Goal: Task Accomplishment & Management: Manage account settings

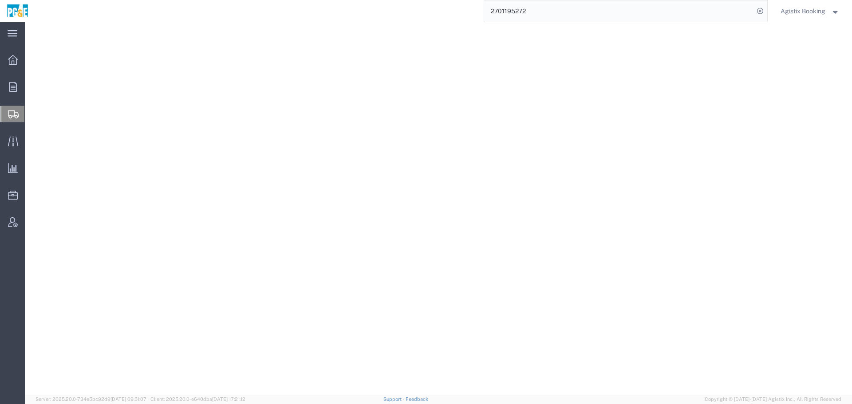
select select
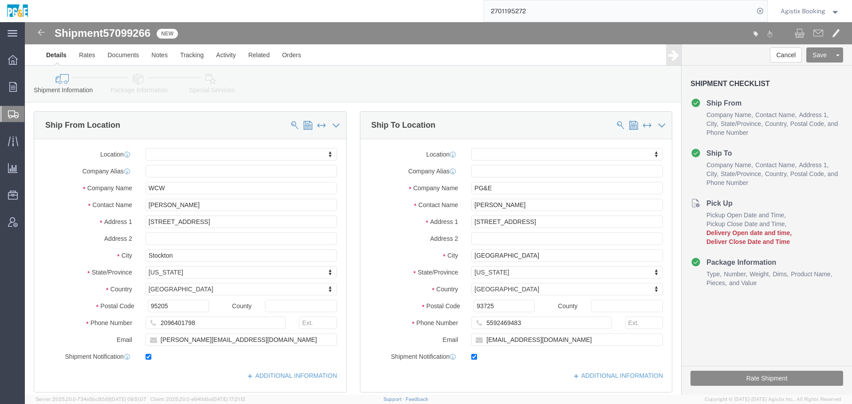
scroll to position [509, 0]
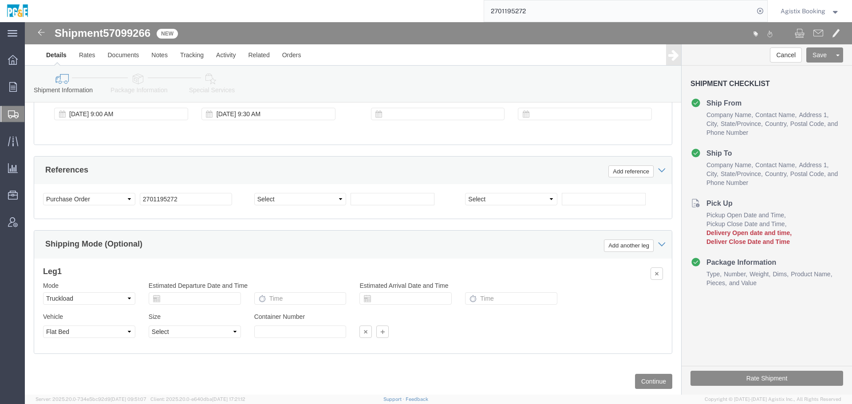
click icon
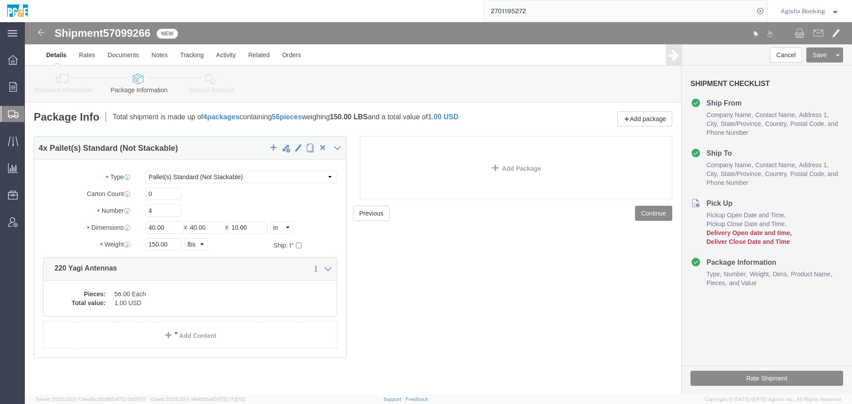
drag, startPoint x: 42, startPoint y: 61, endPoint x: 92, endPoint y: 50, distance: 51.9
click icon
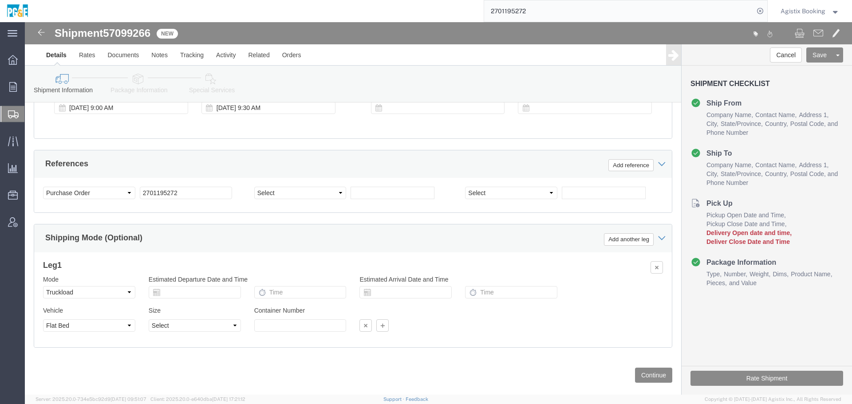
scroll to position [517, 0]
click icon
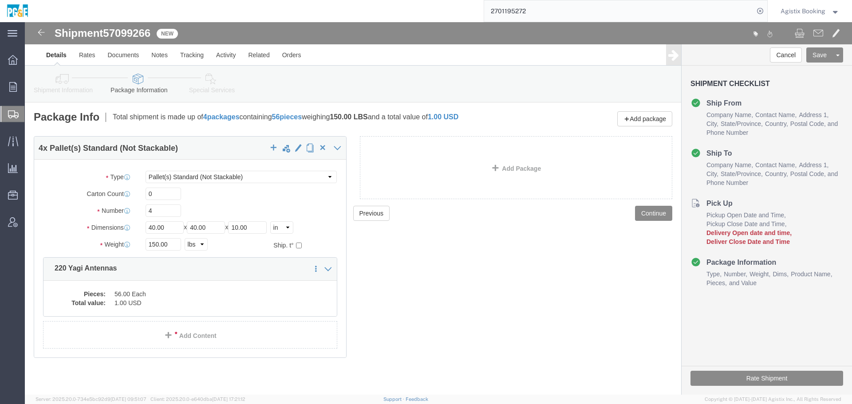
click link "Shipment Information"
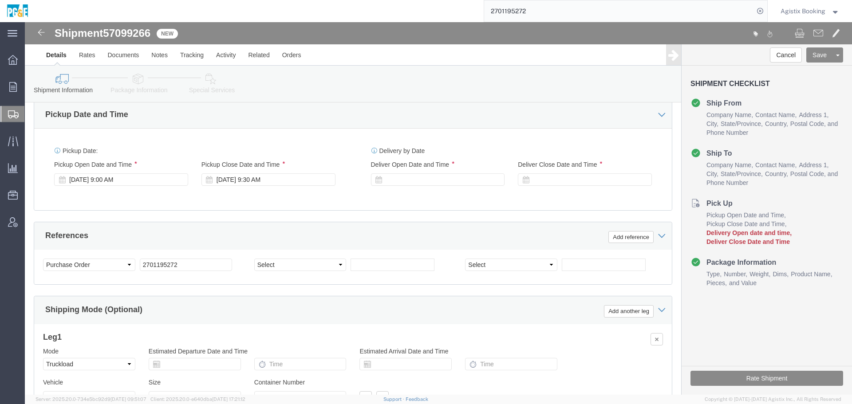
scroll to position [447, 0]
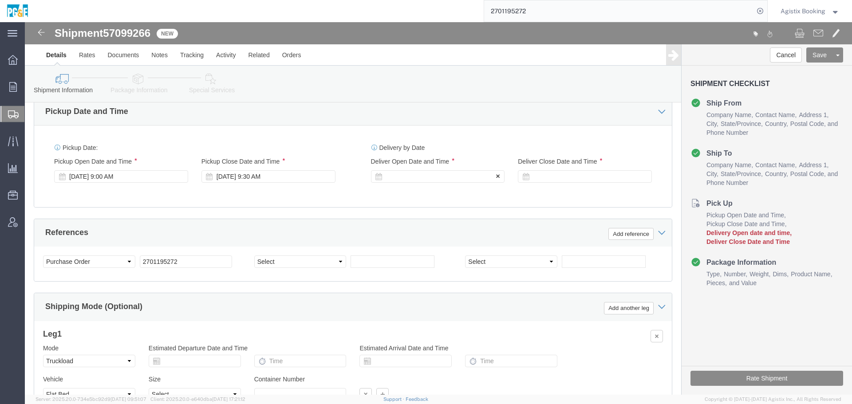
click div
click button "Apply"
click div
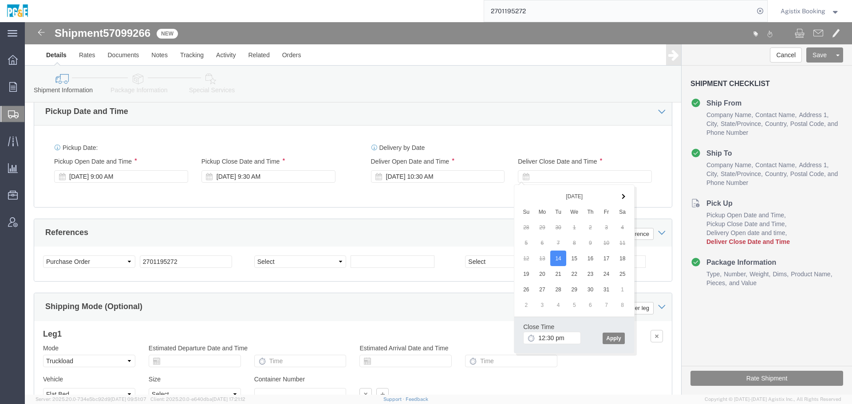
type input "12:30 PM"
click button "Apply"
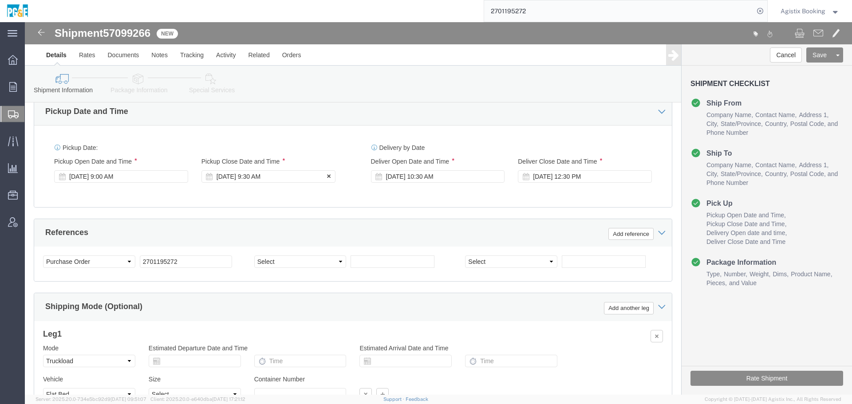
click div "[DATE] 9:30 AM"
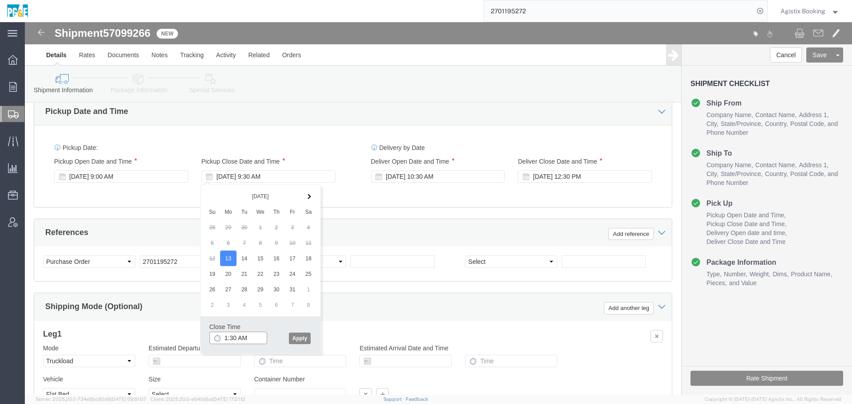
type input "11:30 AM"
click button "Apply"
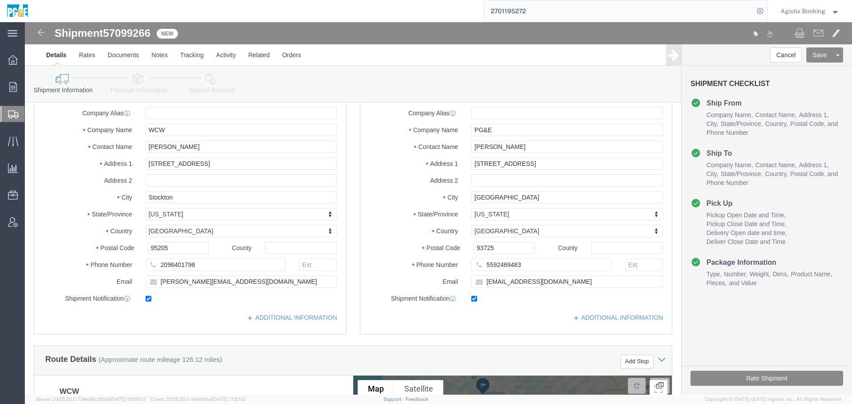
scroll to position [46, 0]
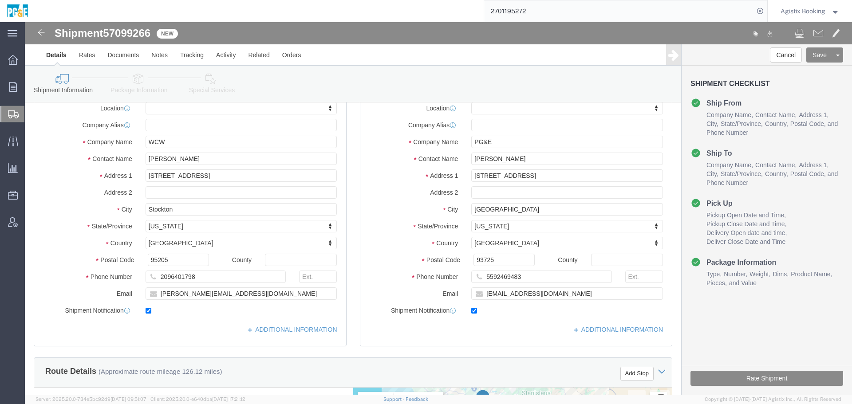
drag, startPoint x: 117, startPoint y: 64, endPoint x: 138, endPoint y: 63, distance: 21.3
click link "Package Information"
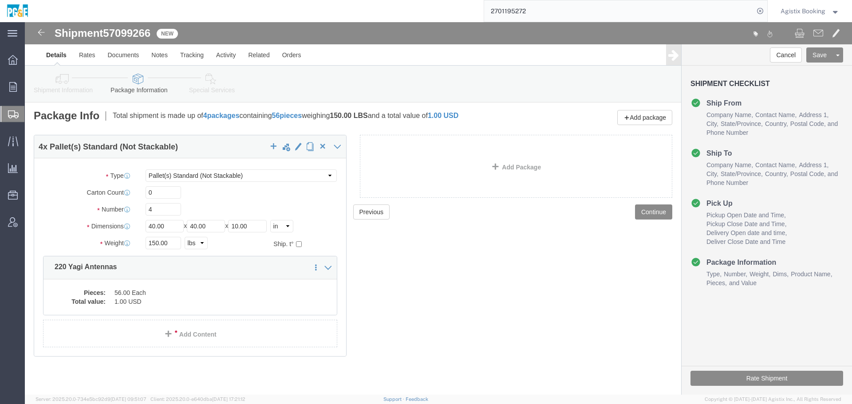
scroll to position [1, 0]
click dd "56.00 Each"
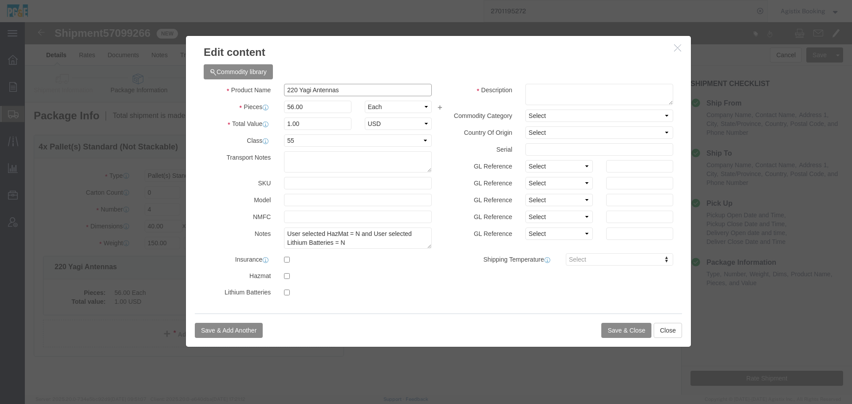
drag, startPoint x: 343, startPoint y: 70, endPoint x: 192, endPoint y: 68, distance: 150.8
click div "Product Name 220 Yagi Antennas"
click textarea
paste textarea "220 Yagi Antennas"
type textarea "220 Yagi Antennas"
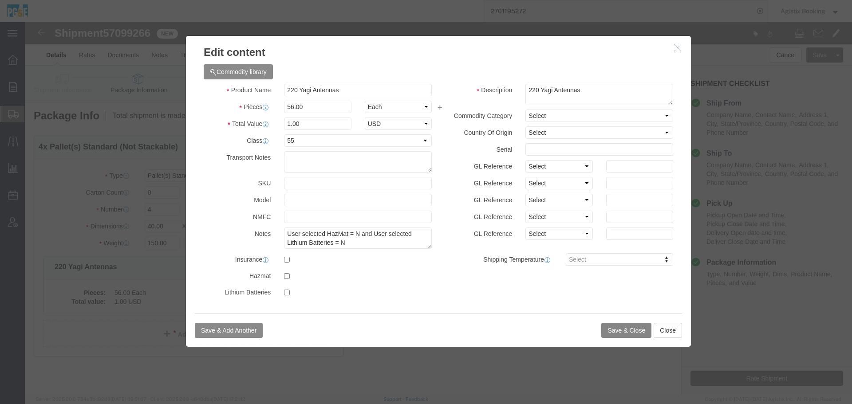
click button "Save & Close"
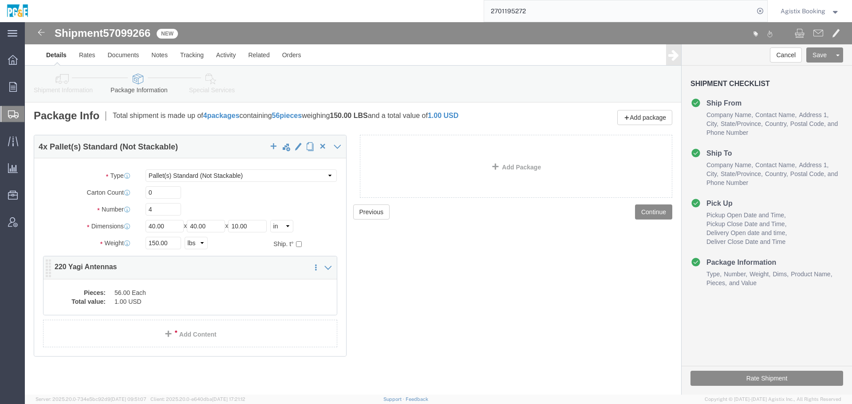
click dd "1.00 USD"
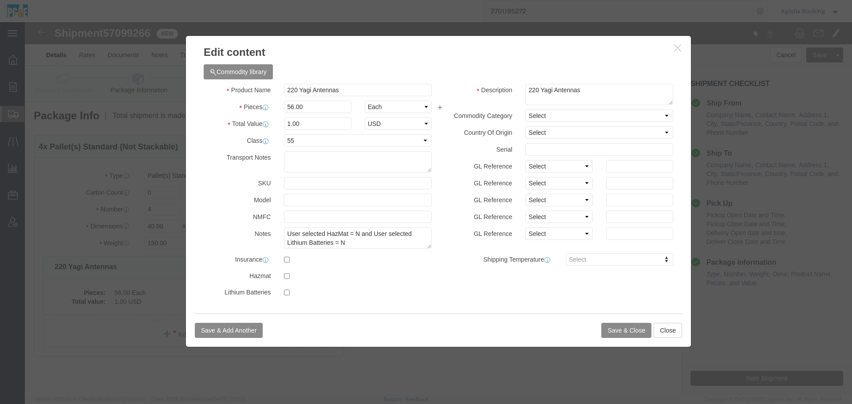
click icon "button"
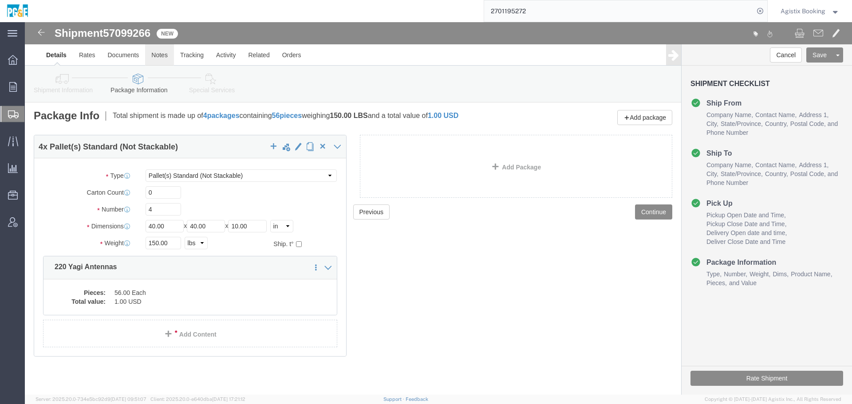
click link "Notes"
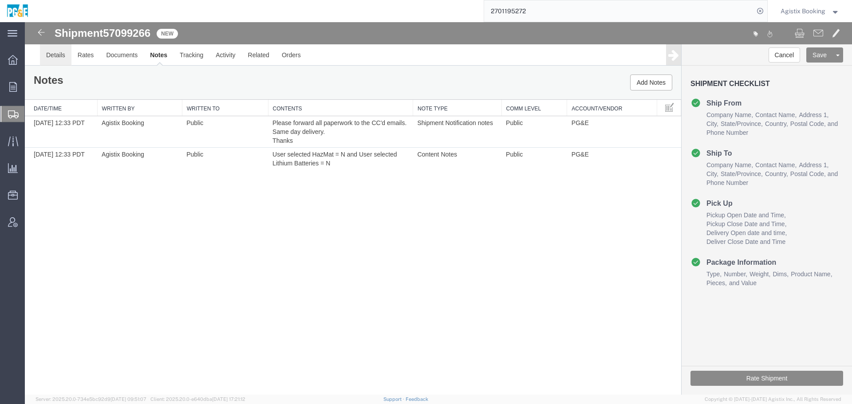
click at [58, 55] on link "Details" at bounding box center [55, 54] width 31 height 21
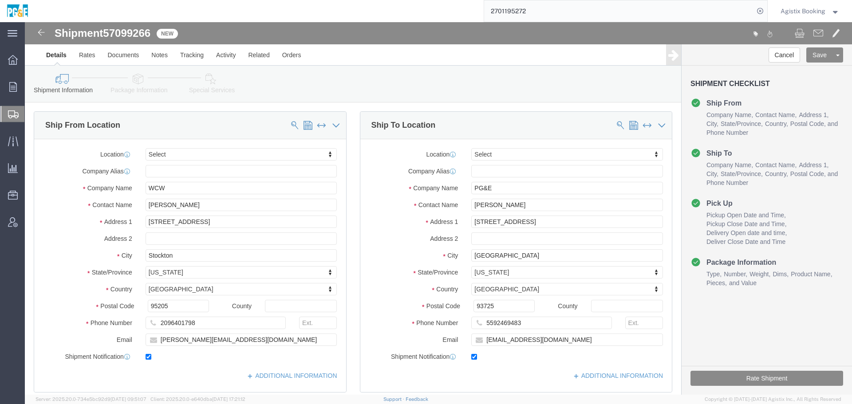
drag, startPoint x: 205, startPoint y: 86, endPoint x: 181, endPoint y: 64, distance: 33.3
click link "Special Services"
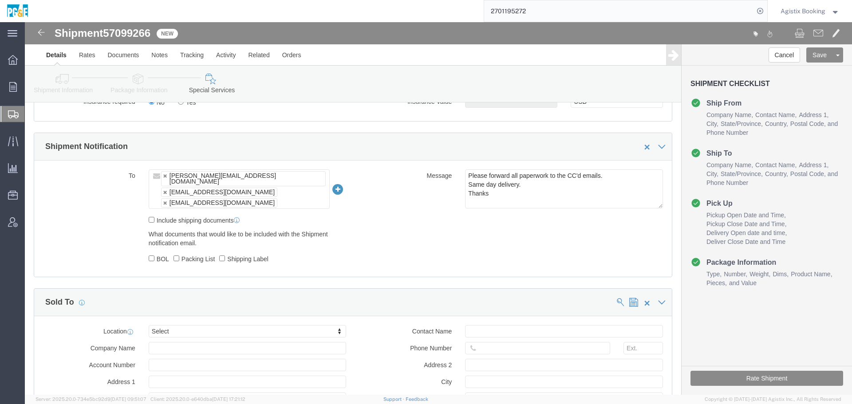
scroll to position [610, 0]
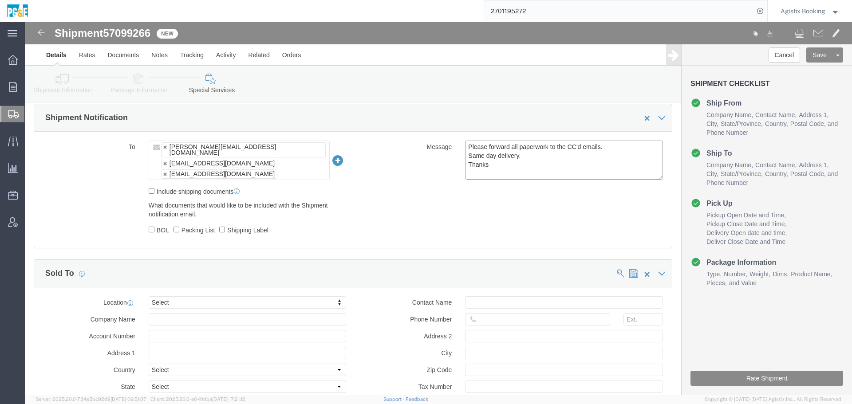
drag, startPoint x: 476, startPoint y: 150, endPoint x: 393, endPoint y: 103, distance: 95.9
click div "Shipment Notification To [PERSON_NAME][EMAIL_ADDRESS][DOMAIN_NAME] [EMAIL_ADDRE…"
paste textarea "Shipment #XXXXXXX has been booked; once the carrier confirms the shipment you w…"
click textarea "Please forward all paperwork to the CC'd emails. Same day delivery. Thanks"
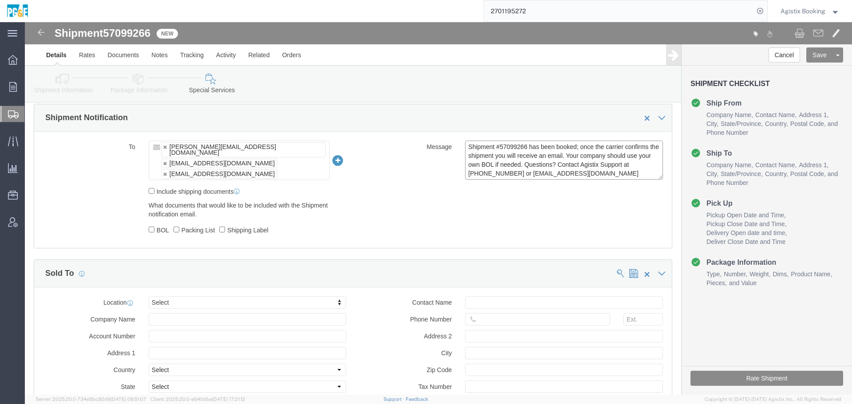
type textarea "Shipment #57099266 has been booked; once the carrier confirms the shipment you …"
click div "Rate Shipment"
click button "Rate Shipment"
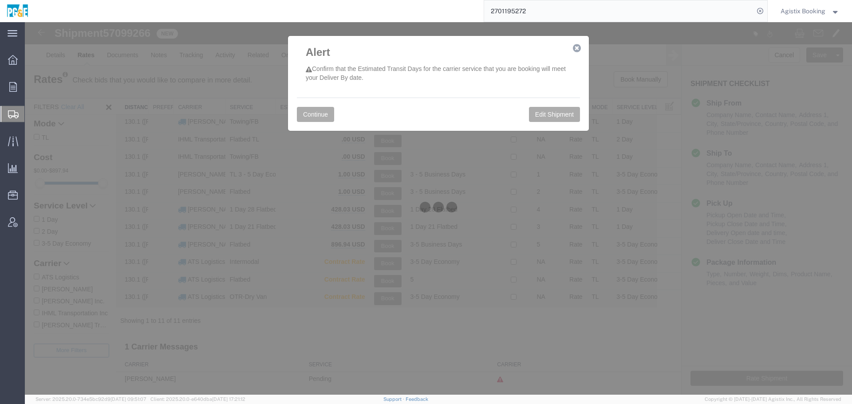
scroll to position [0, 0]
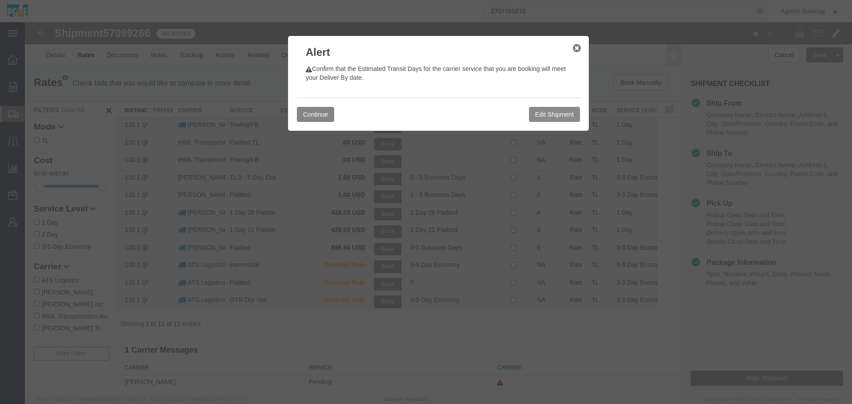
click at [307, 119] on button "Continue" at bounding box center [315, 114] width 37 height 15
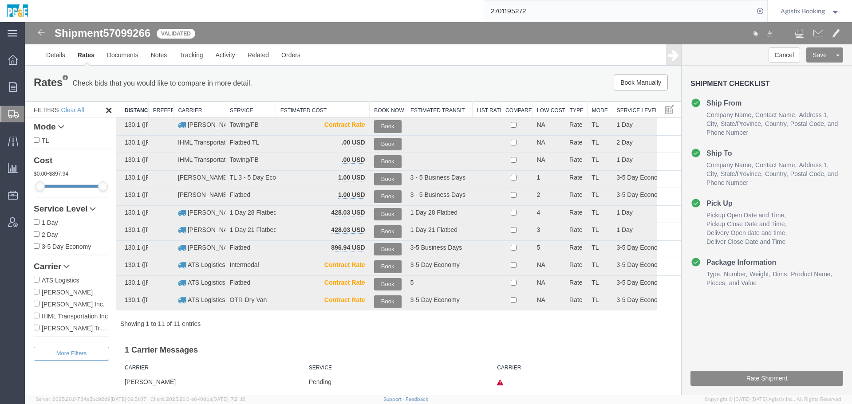
click at [67, 293] on label "[PERSON_NAME]" at bounding box center [71, 292] width 75 height 10
click at [39, 293] on input "[PERSON_NAME]" at bounding box center [37, 292] width 6 height 6
checkbox input "true"
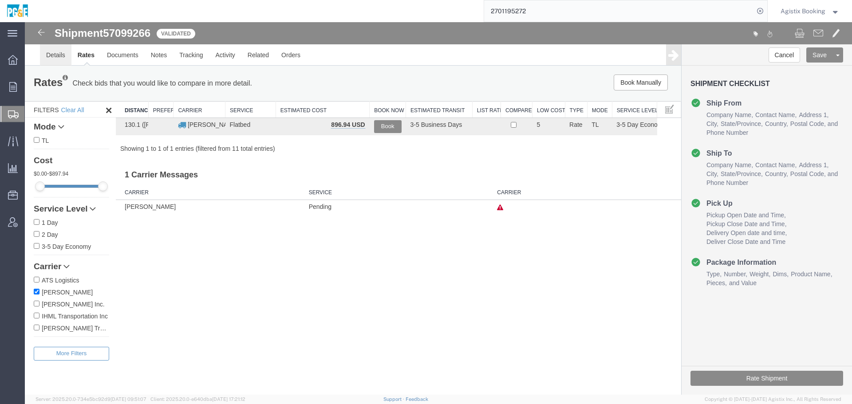
click at [55, 54] on link "Details" at bounding box center [55, 54] width 31 height 21
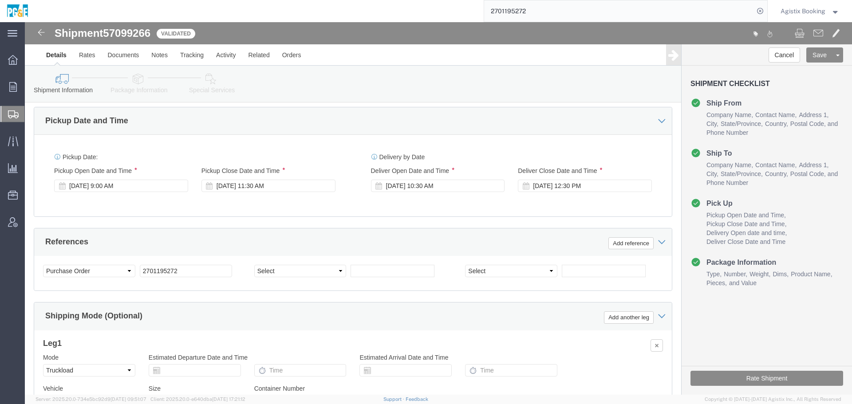
scroll to position [531, 0]
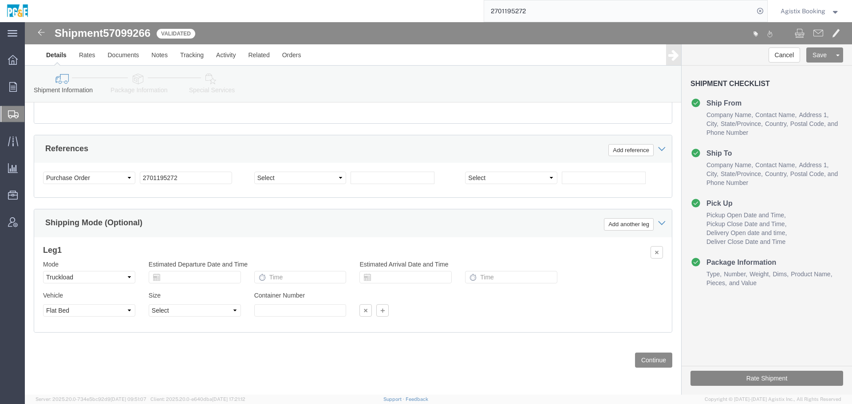
drag, startPoint x: 766, startPoint y: 355, endPoint x: 795, endPoint y: 380, distance: 38.4
click button "Rate Shipment"
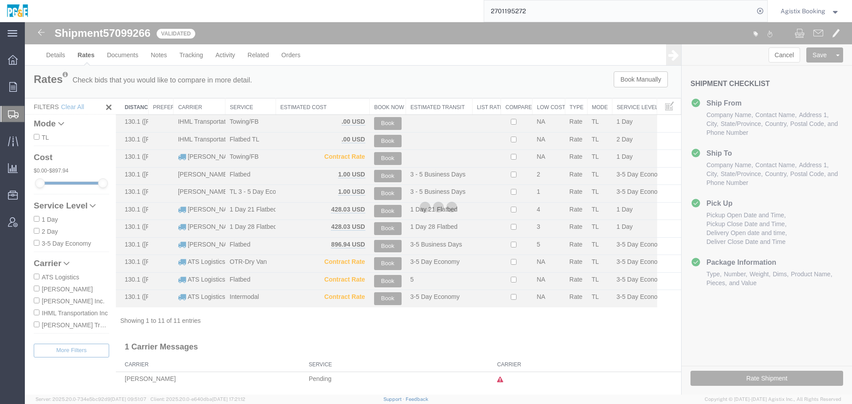
scroll to position [0, 0]
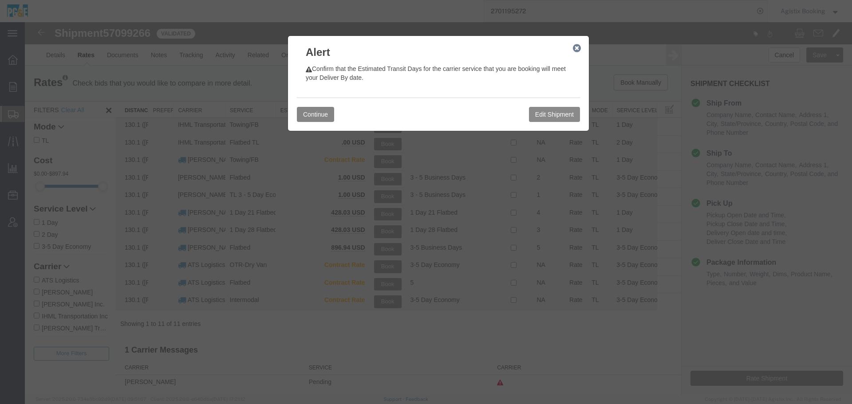
click at [303, 109] on button "Continue" at bounding box center [315, 114] width 37 height 15
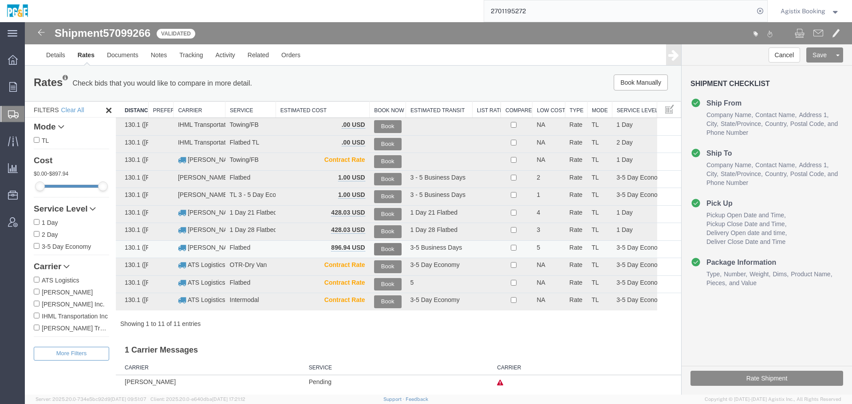
click at [379, 249] on button "Book" at bounding box center [388, 249] width 28 height 13
